Goal: Task Accomplishment & Management: Manage account settings

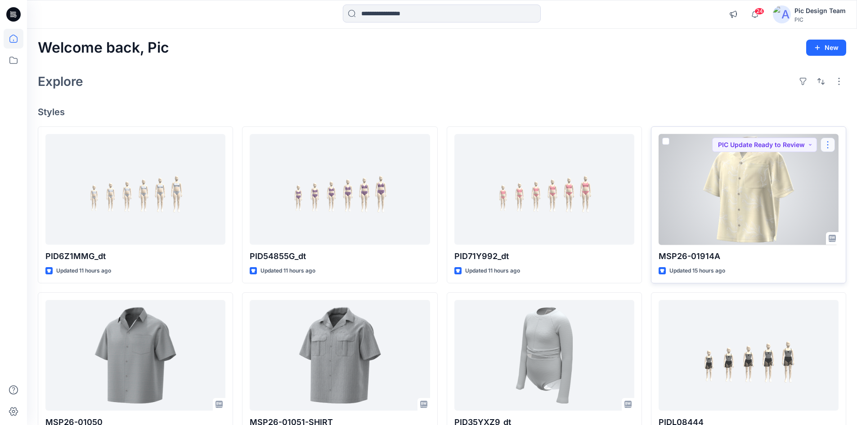
click at [827, 145] on button "button" at bounding box center [828, 145] width 14 height 14
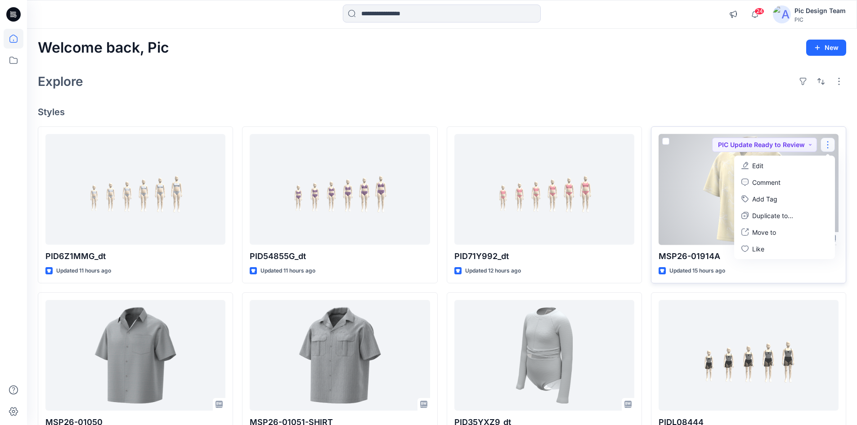
click at [715, 181] on div at bounding box center [749, 189] width 180 height 111
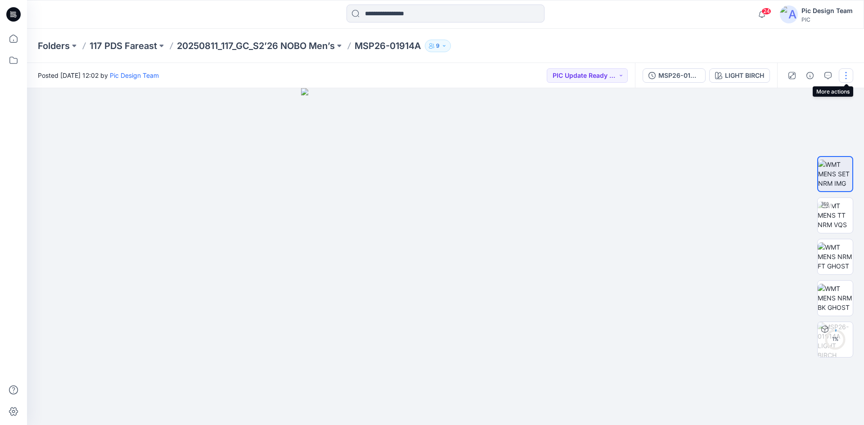
click at [843, 76] on button "button" at bounding box center [846, 75] width 14 height 14
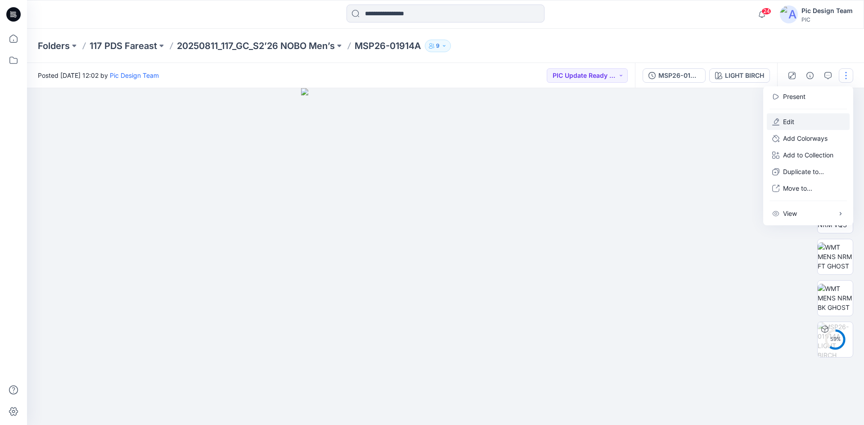
click at [796, 121] on button "Edit" at bounding box center [808, 121] width 83 height 17
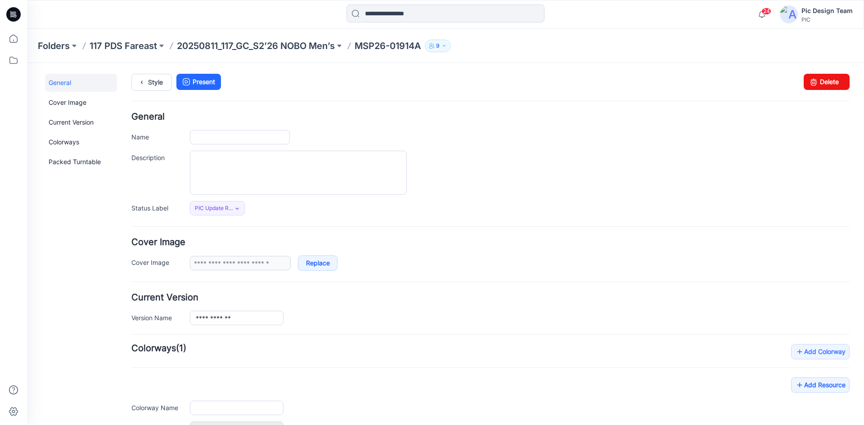
type input "**********"
click at [825, 86] on link "Delete" at bounding box center [826, 82] width 46 height 16
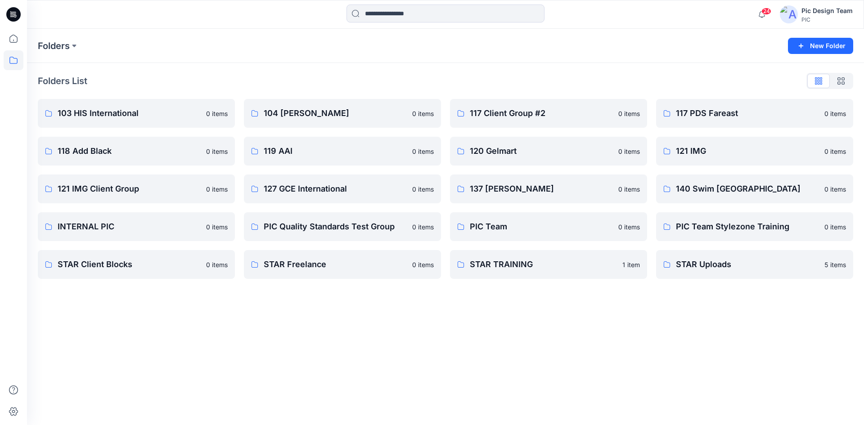
click at [469, 328] on div "Folders New Folder Folders List 103 HIS International 0 items 118 Add Black 0 i…" at bounding box center [445, 227] width 837 height 396
click at [722, 116] on p "117 PDS Fareast" at bounding box center [754, 113] width 156 height 13
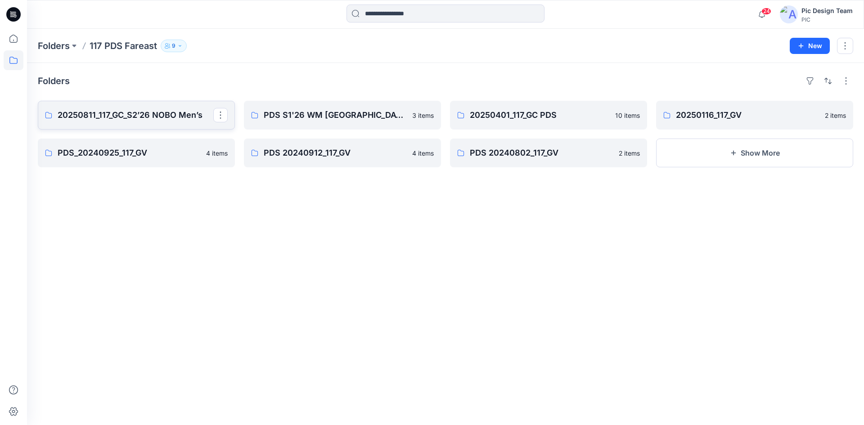
click at [179, 120] on p "20250811_117_GC_S2’26 NOBO Men’s" at bounding box center [136, 115] width 156 height 13
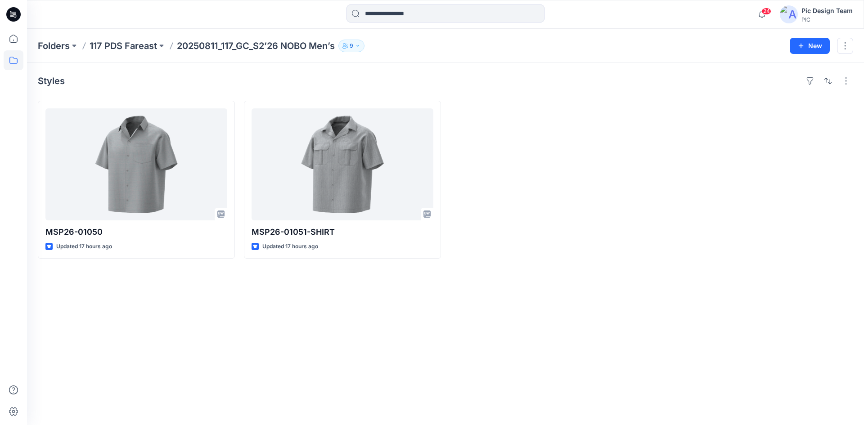
click at [518, 191] on div at bounding box center [548, 180] width 197 height 158
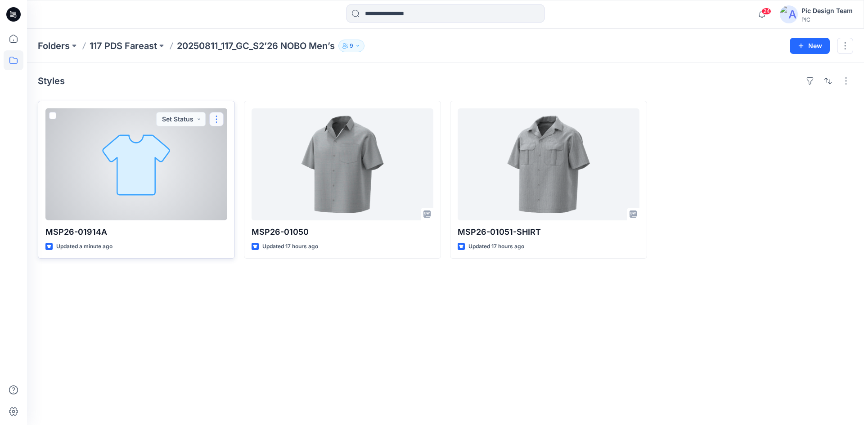
click at [216, 118] on button "button" at bounding box center [216, 119] width 14 height 14
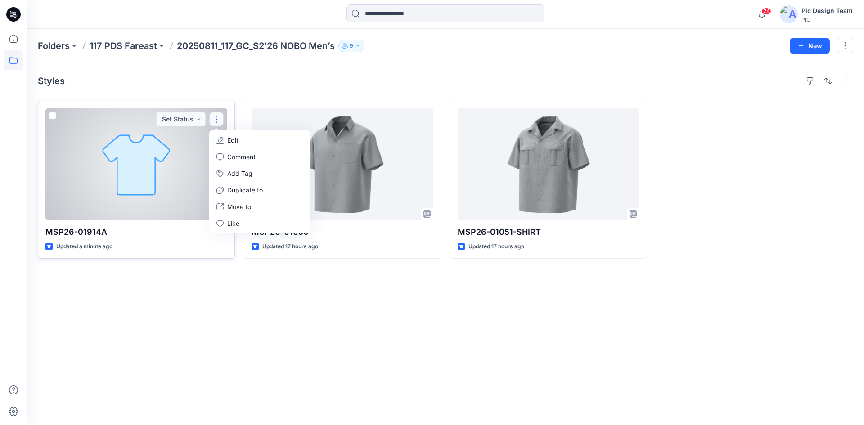
click at [226, 137] on button "Edit" at bounding box center [259, 140] width 97 height 17
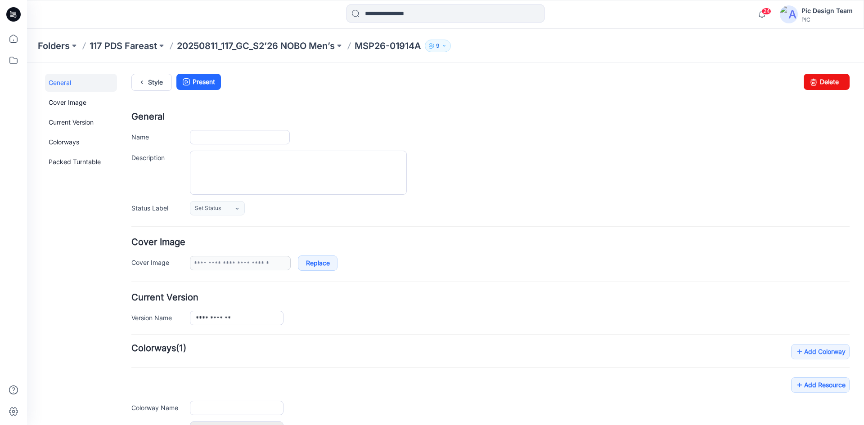
type input "**********"
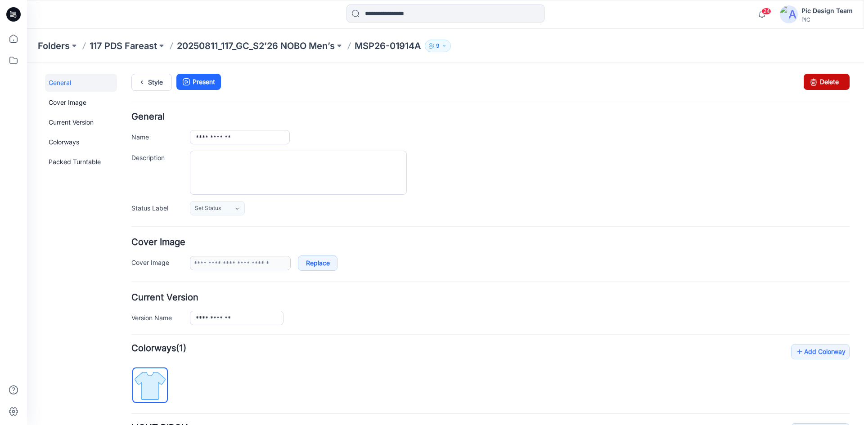
drag, startPoint x: 818, startPoint y: 89, endPoint x: 490, endPoint y: 112, distance: 328.4
click at [818, 89] on link "Delete" at bounding box center [826, 82] width 46 height 16
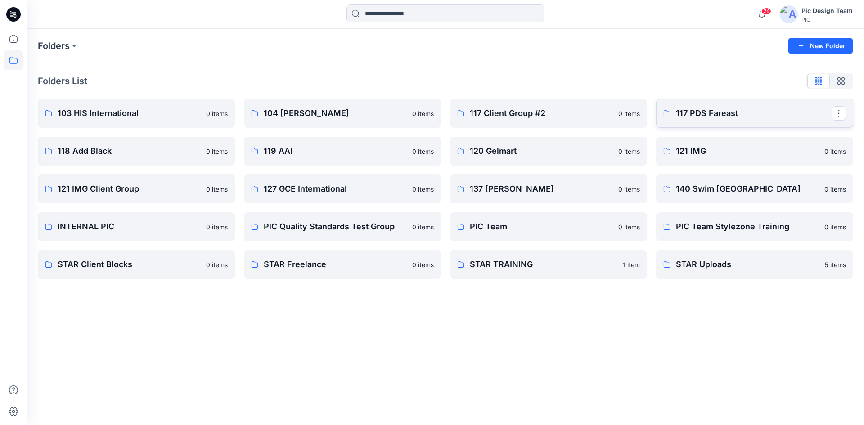
click at [688, 125] on link "117 PDS Fareast" at bounding box center [754, 113] width 197 height 29
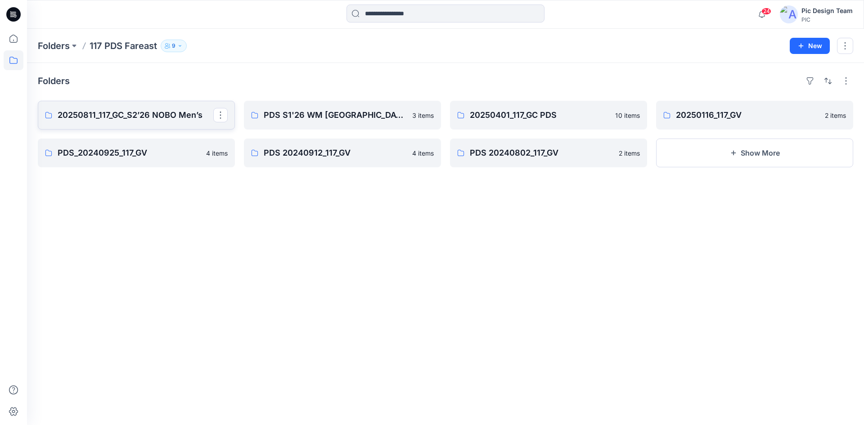
click at [165, 117] on p "20250811_117_GC_S2’26 NOBO Men’s" at bounding box center [136, 115] width 156 height 13
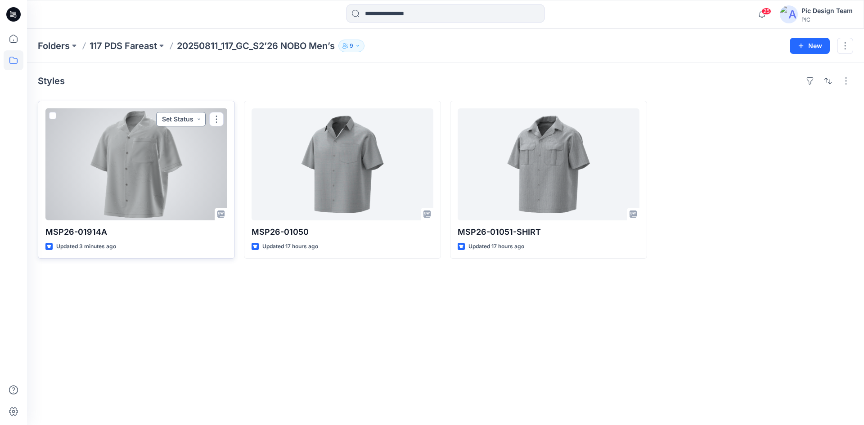
click at [198, 122] on button "Set Status" at bounding box center [180, 119] width 49 height 14
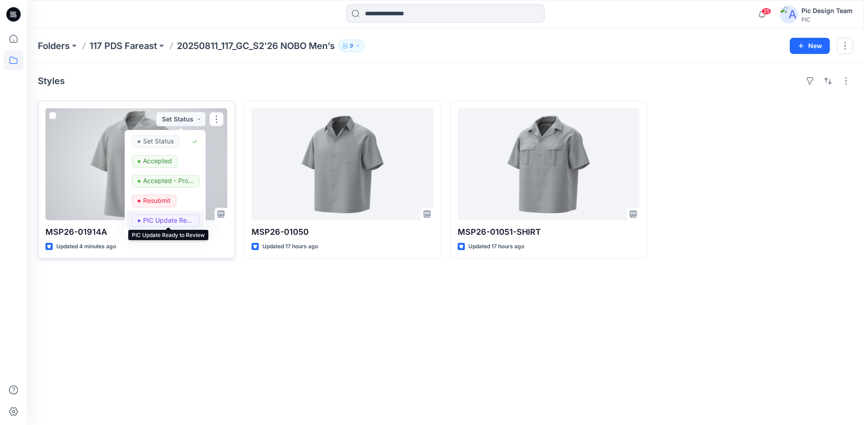
click at [172, 216] on p "PIC Update Ready to Review" at bounding box center [168, 221] width 50 height 12
